Goal: Task Accomplishment & Management: Manage account settings

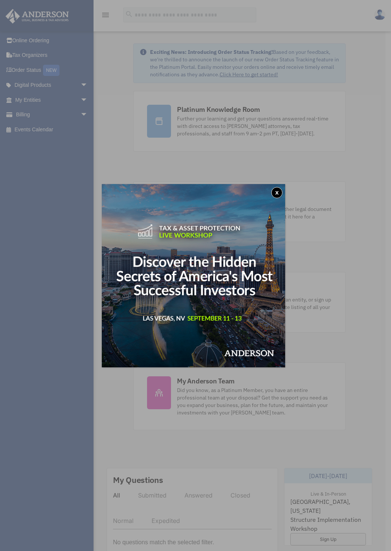
click at [283, 194] on button "x" at bounding box center [276, 192] width 11 height 11
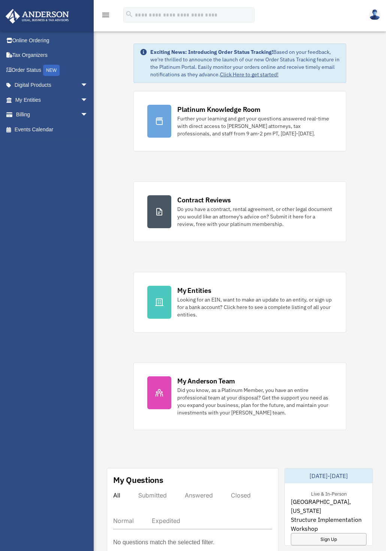
click at [356, 320] on div "Exciting News: Introducing Order Status Tracking! Based on your feedback, we're…" at bounding box center [239, 472] width 303 height 894
click at [41, 99] on link "My Entities arrow_drop_down" at bounding box center [52, 99] width 94 height 15
click at [80, 100] on span "arrow_drop_down" at bounding box center [87, 99] width 15 height 15
click at [80, 100] on span "arrow_drop_up" at bounding box center [87, 99] width 15 height 15
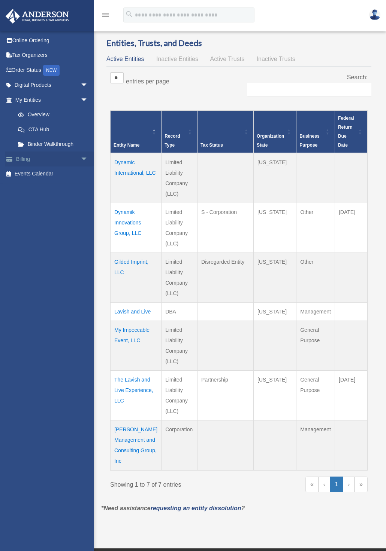
click at [40, 159] on link "Billing arrow_drop_down" at bounding box center [52, 159] width 94 height 15
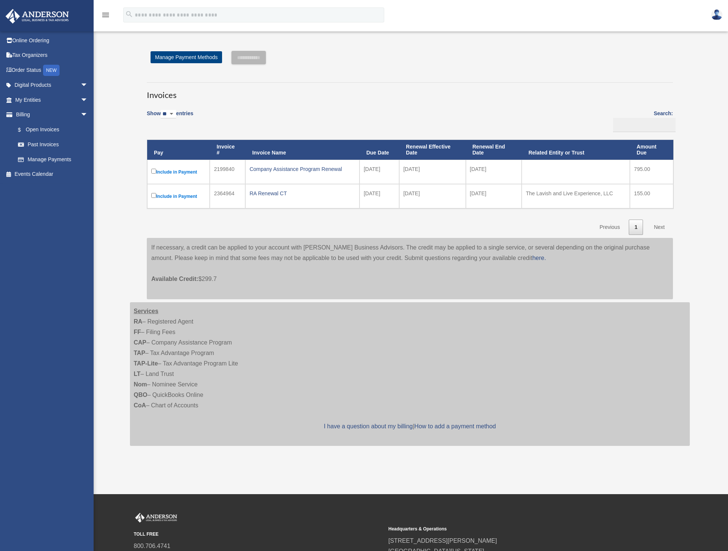
click at [385, 192] on div "**********" at bounding box center [409, 253] width 571 height 423
click at [385, 83] on h3 "Invoices" at bounding box center [410, 91] width 526 height 19
